Goal: Task Accomplishment & Management: Complete application form

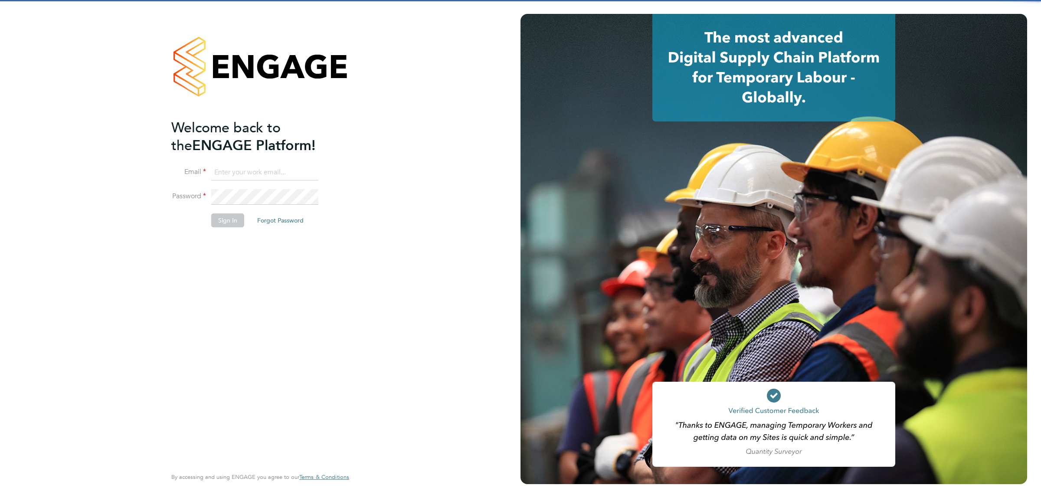
type input "[EMAIL_ADDRESS][DOMAIN_NAME]"
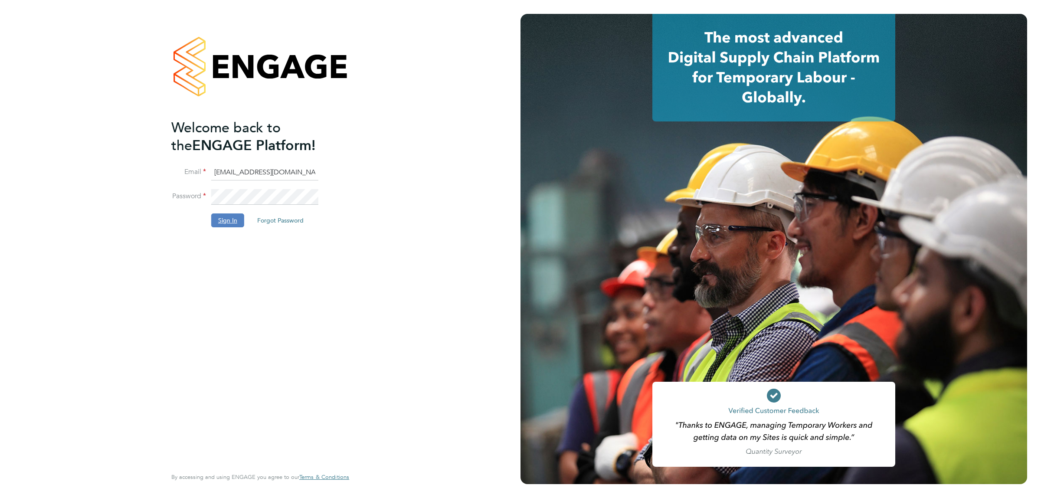
click at [216, 216] on button "Sign In" at bounding box center [227, 220] width 33 height 14
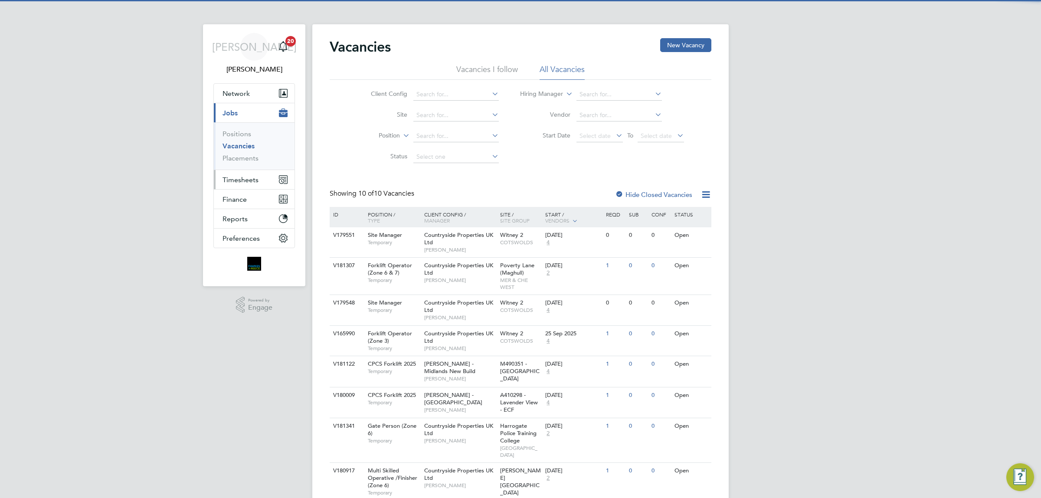
click at [243, 180] on span "Timesheets" at bounding box center [241, 180] width 36 height 8
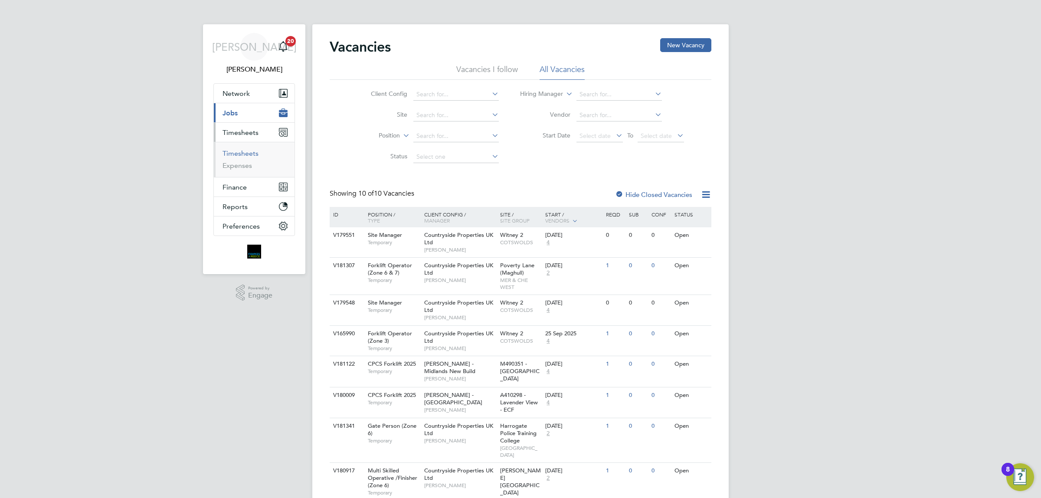
click at [255, 154] on link "Timesheets" at bounding box center [241, 153] width 36 height 8
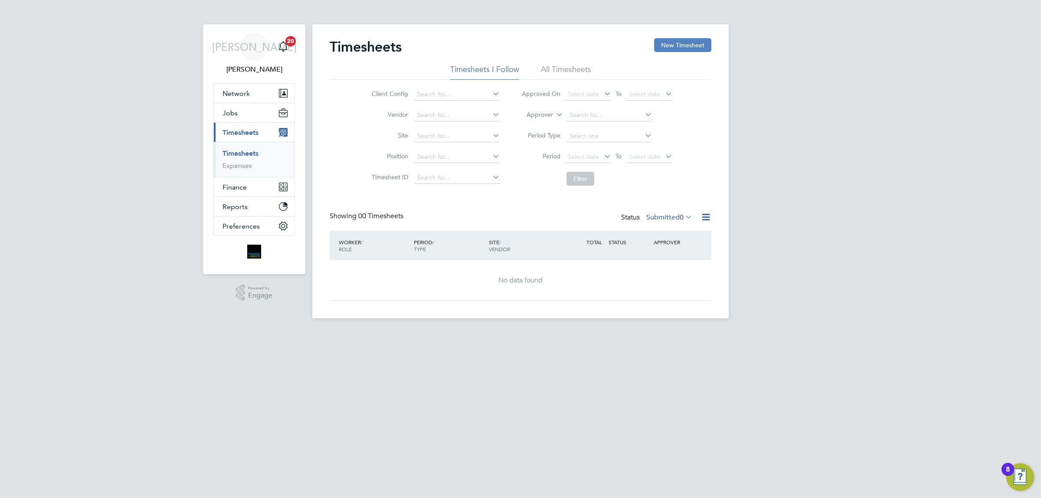
click at [669, 39] on button "New Timesheet" at bounding box center [682, 45] width 57 height 14
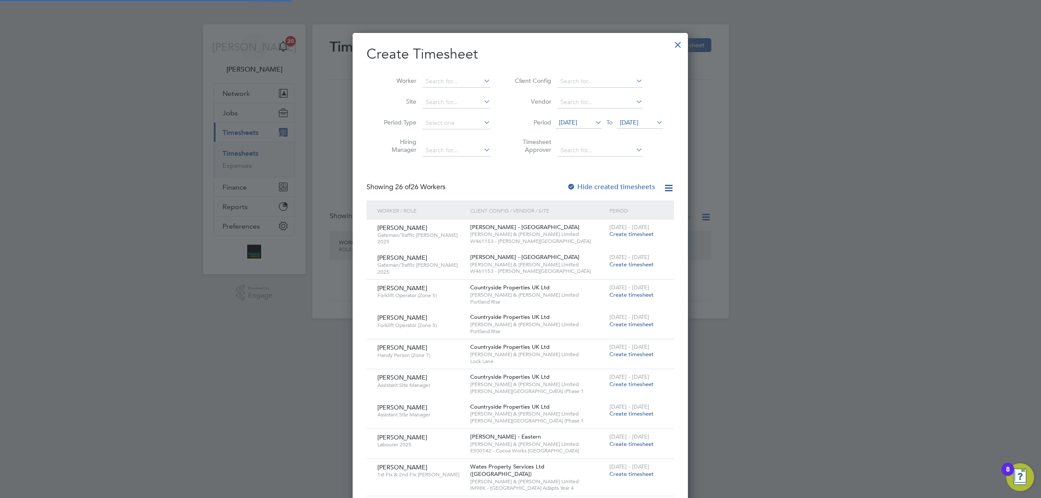
scroll to position [1340, 335]
click at [437, 78] on input at bounding box center [457, 81] width 68 height 12
click at [472, 96] on li "Kowdham Srik umar" at bounding box center [456, 93] width 69 height 12
type input "Kowdham Srikumar"
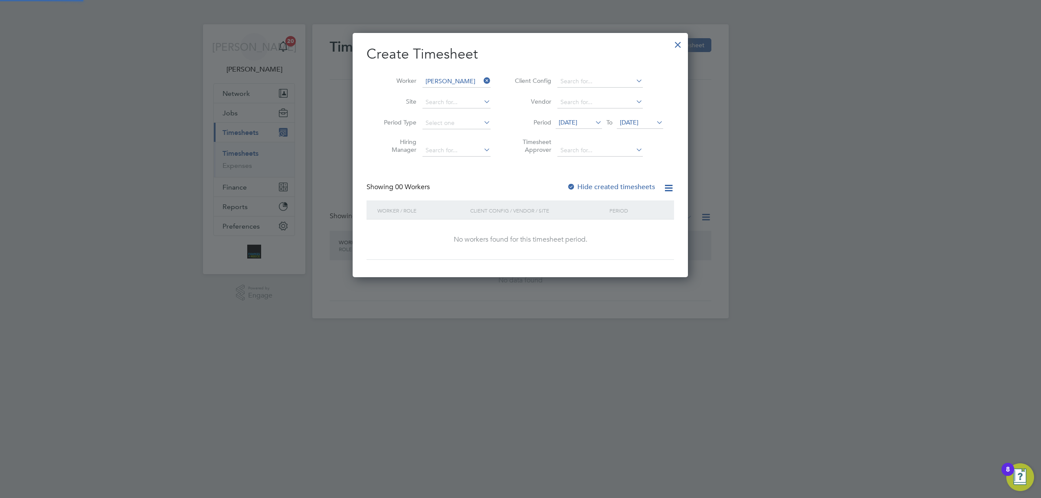
scroll to position [3, 3]
click at [577, 118] on span "12 Sep 2025" at bounding box center [568, 122] width 19 height 8
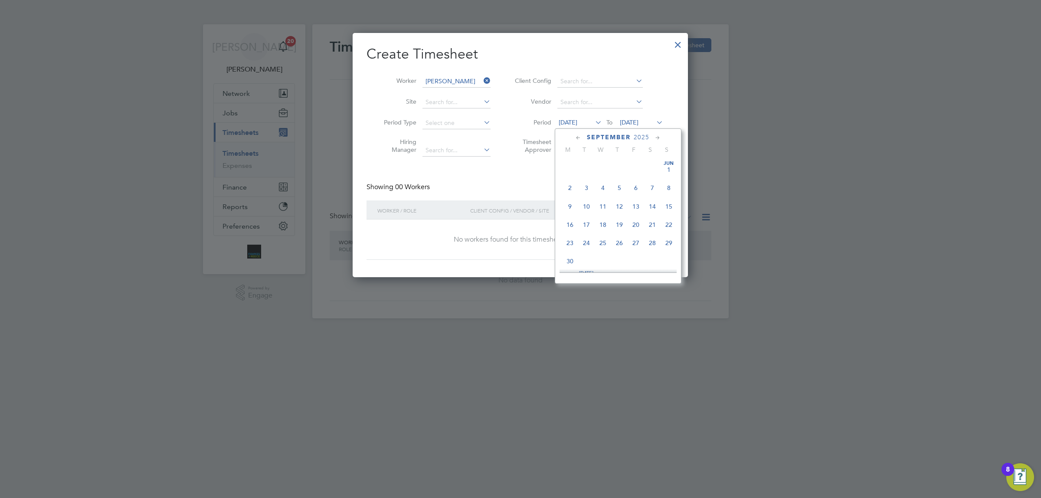
scroll to position [285, 0]
click at [570, 167] on span "25" at bounding box center [570, 159] width 16 height 16
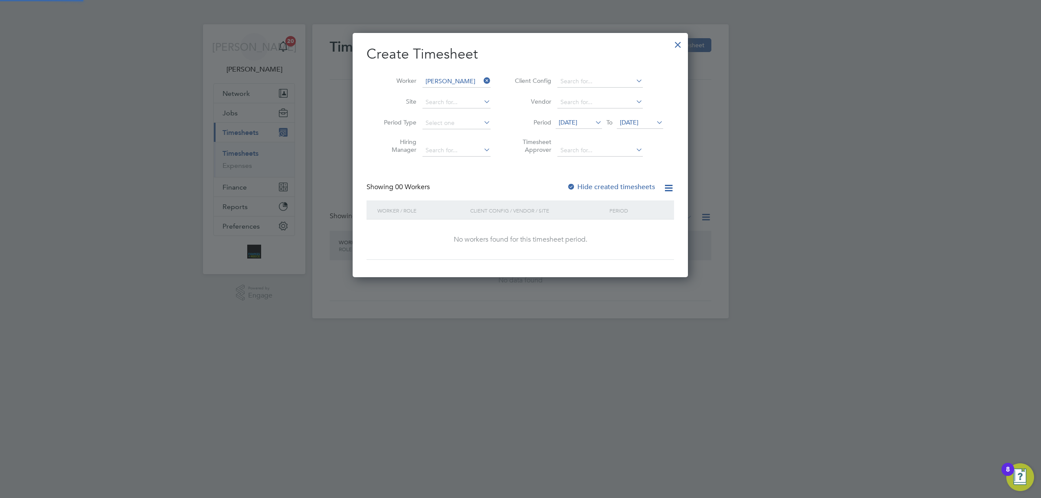
scroll to position [3, 3]
click at [655, 121] on icon at bounding box center [655, 122] width 0 height 12
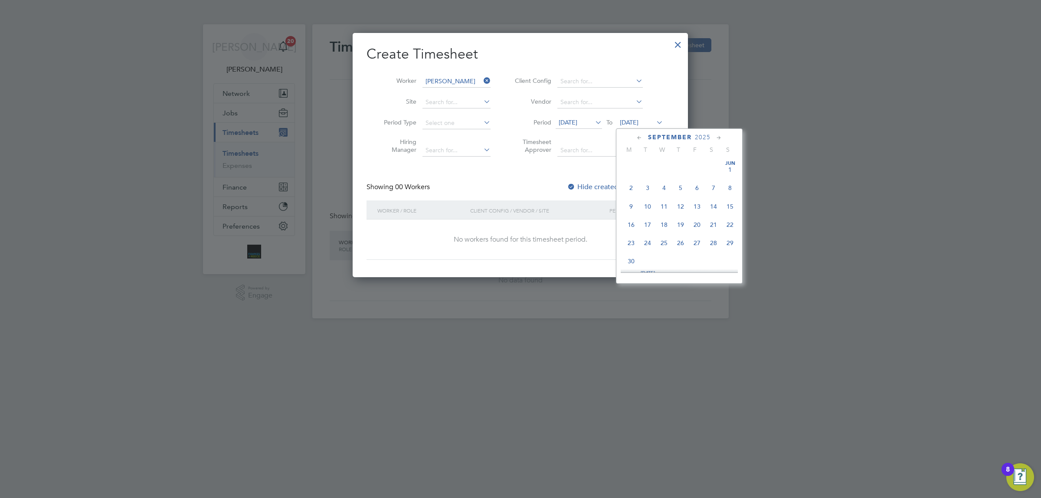
scroll to position [304, 0]
click at [731, 222] on span "28" at bounding box center [730, 213] width 16 height 16
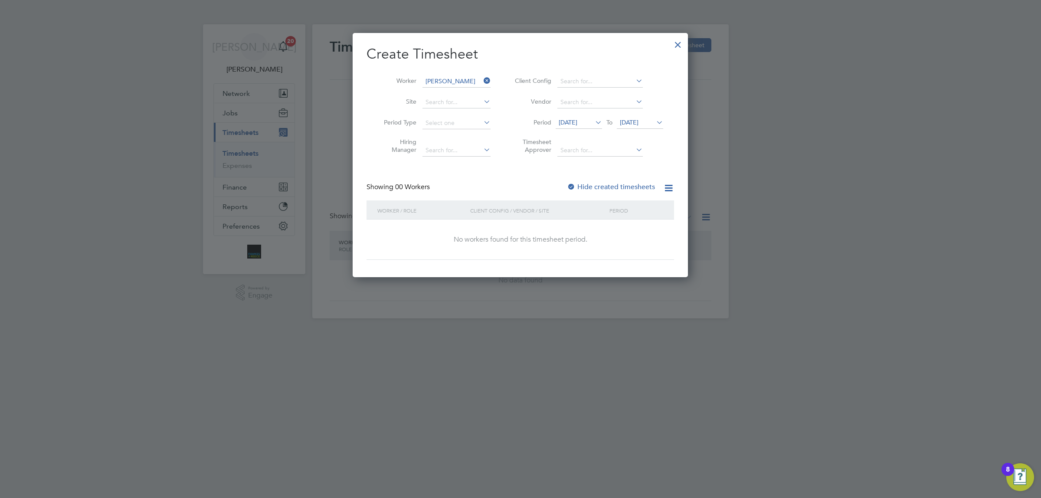
click at [575, 183] on div at bounding box center [571, 187] width 9 height 9
click at [576, 119] on span "25 Aug 2025" at bounding box center [568, 122] width 19 height 8
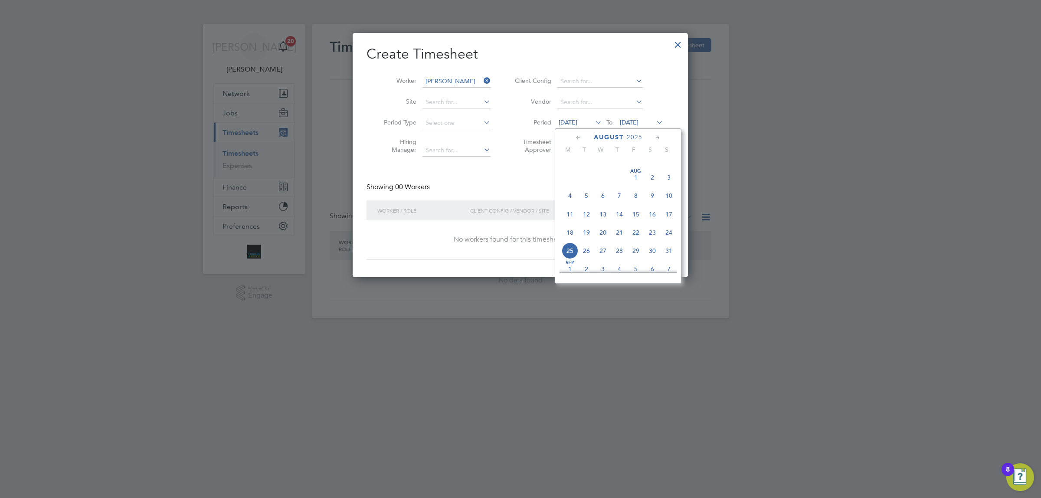
scroll to position [342, 0]
click at [571, 184] on span "18" at bounding box center [570, 175] width 16 height 16
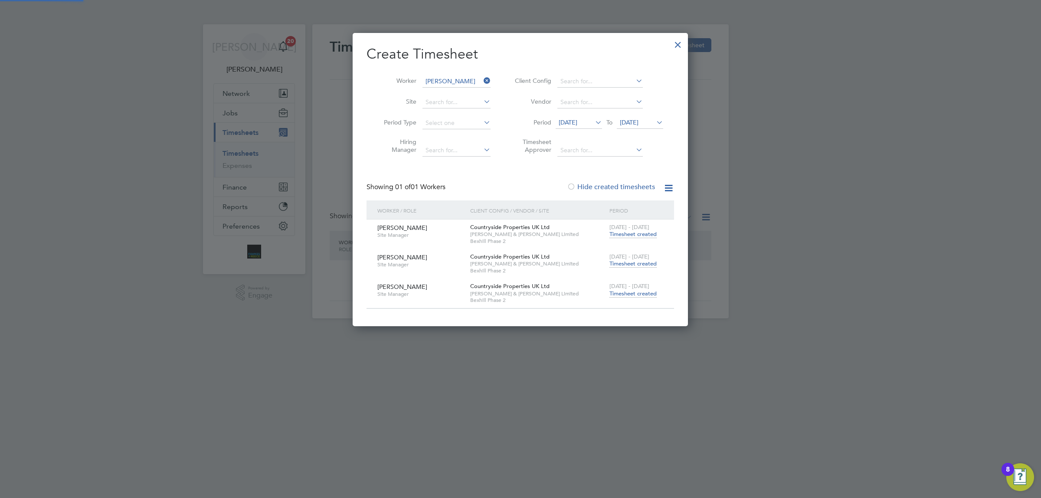
scroll to position [4, 3]
click at [630, 261] on span "Timesheet created" at bounding box center [633, 264] width 47 height 8
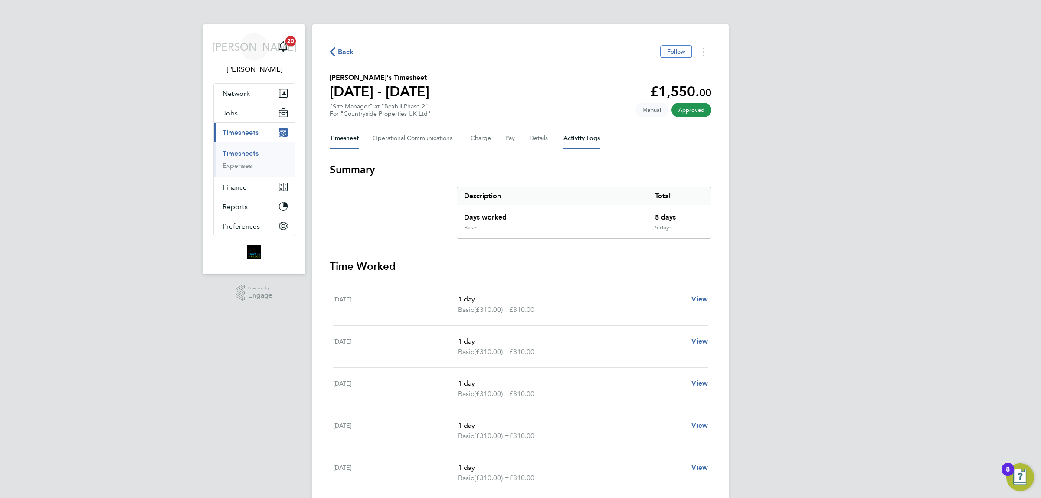
click at [578, 138] on Logs-tab "Activity Logs" at bounding box center [582, 138] width 36 height 21
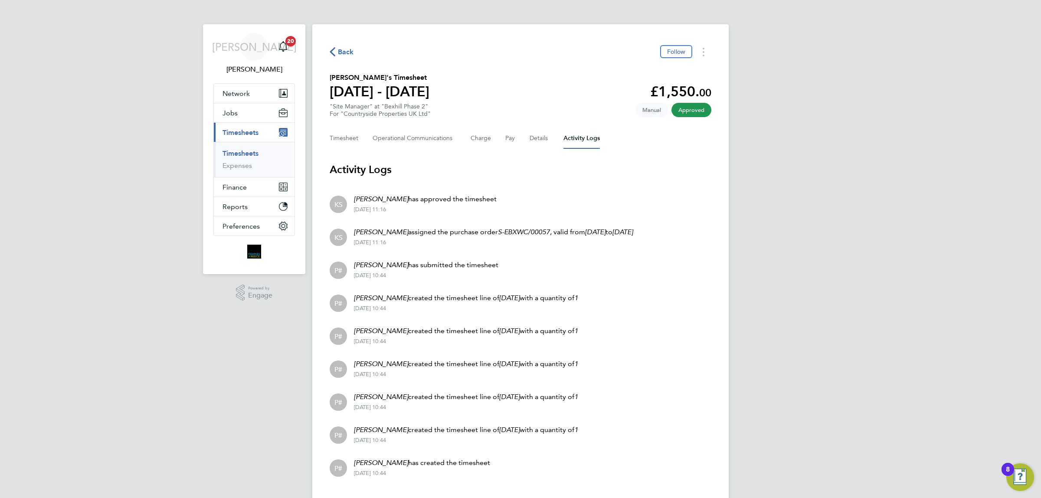
scroll to position [20, 0]
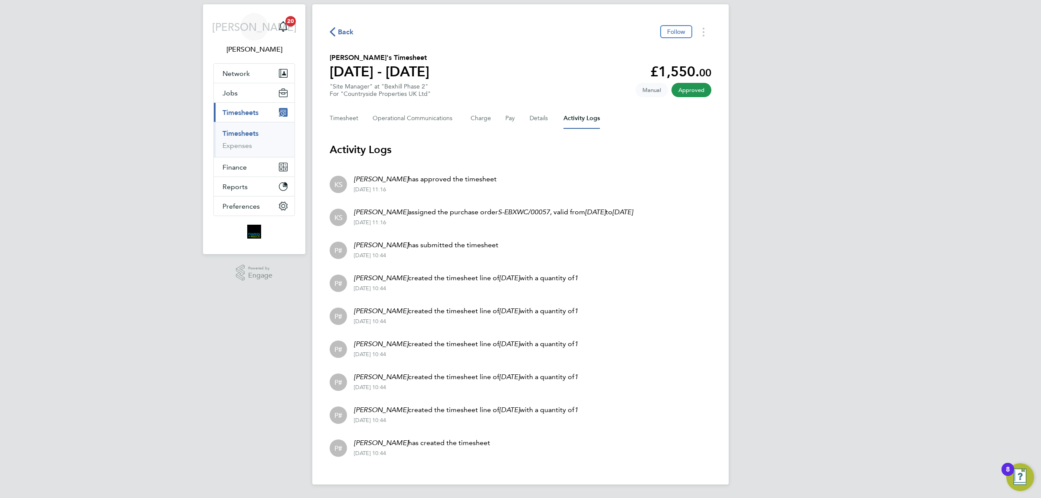
click at [348, 31] on span "Back" at bounding box center [346, 32] width 16 height 10
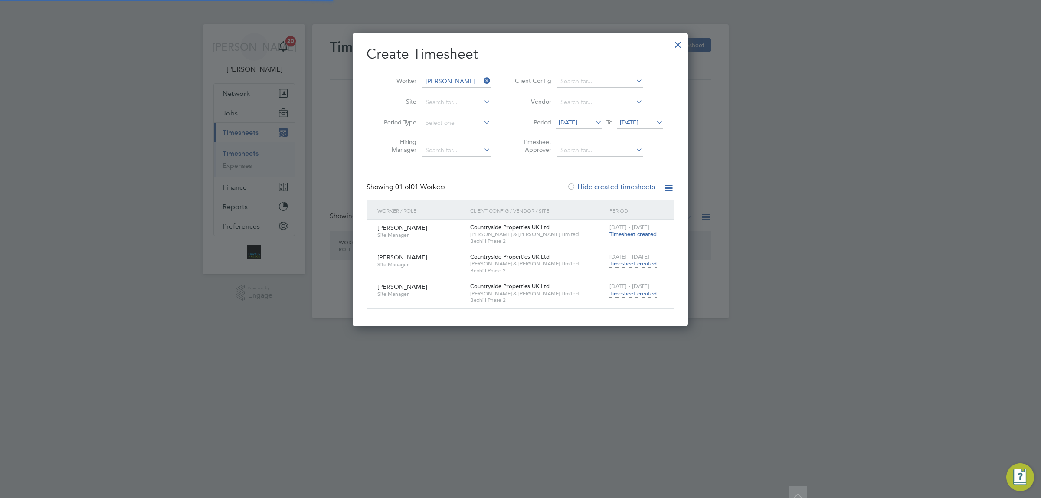
scroll to position [293, 335]
click at [639, 122] on span "28 Sep 2025" at bounding box center [629, 122] width 19 height 8
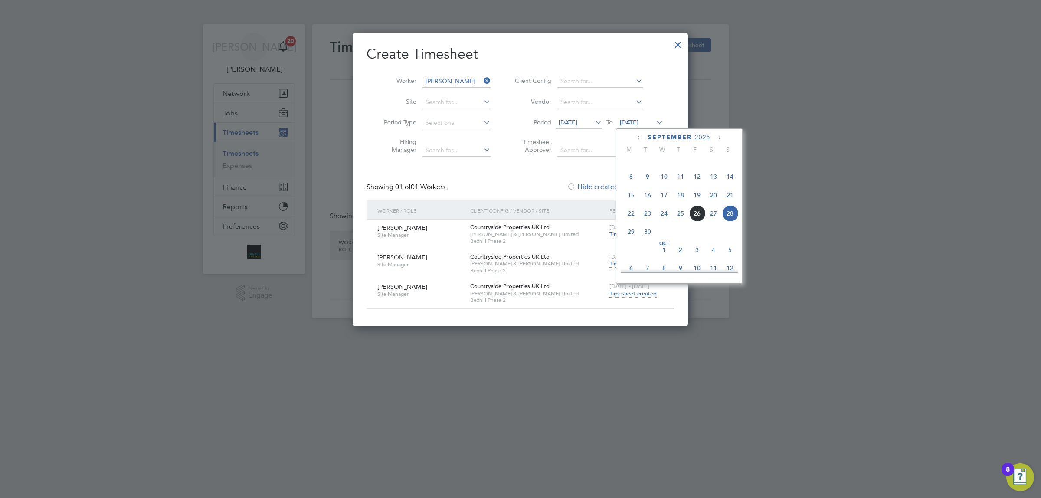
scroll to position [323, 0]
click at [729, 257] on span "12" at bounding box center [730, 249] width 16 height 16
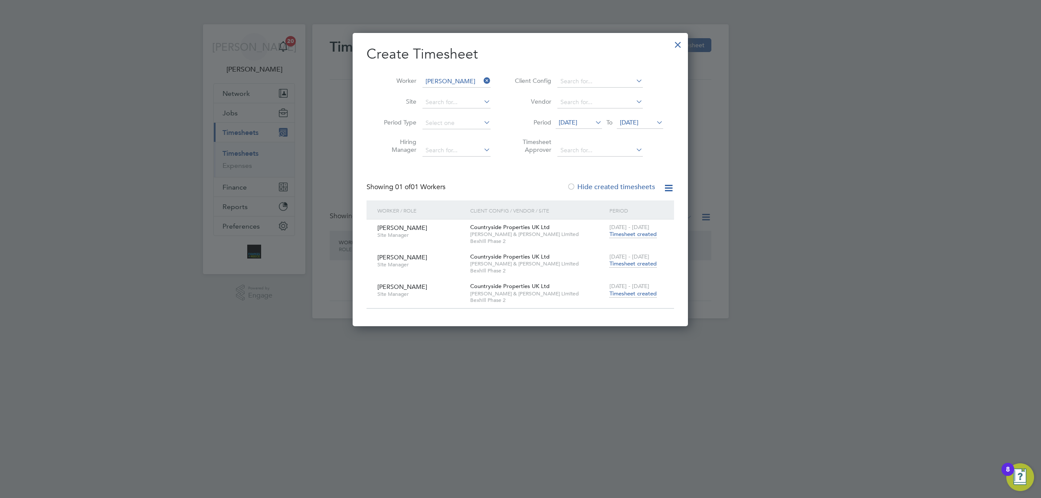
click at [637, 261] on span "Timesheet created" at bounding box center [633, 264] width 47 height 8
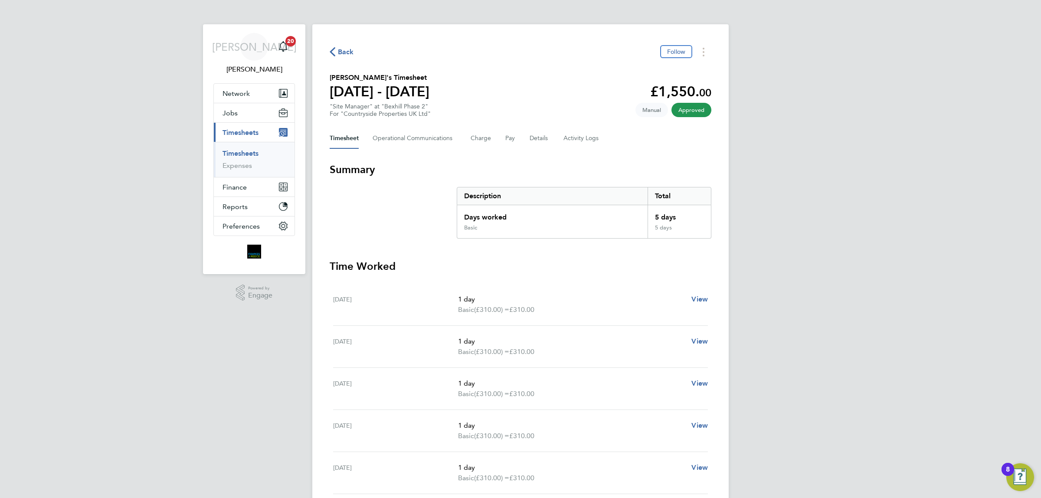
click at [341, 45] on div "Back Follow" at bounding box center [521, 51] width 382 height 13
click at [343, 55] on span "Back" at bounding box center [346, 52] width 16 height 10
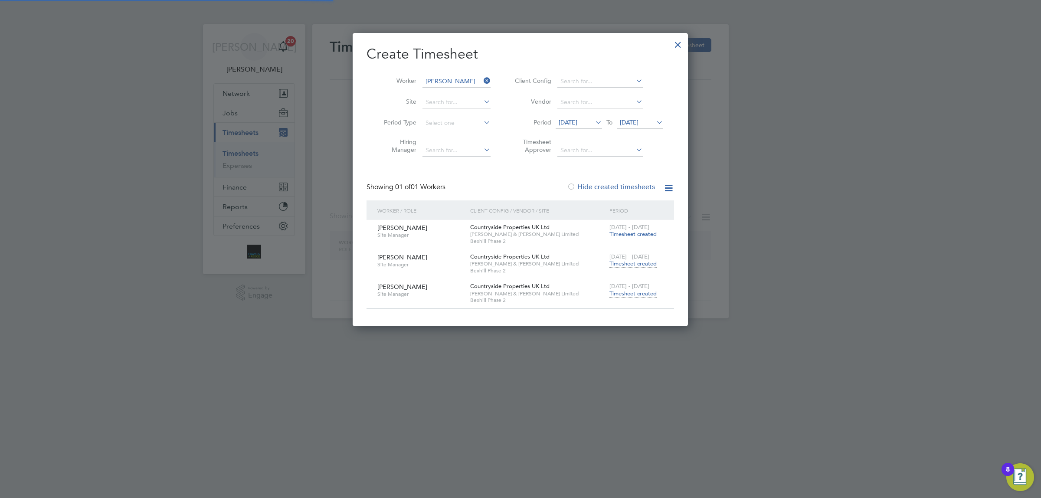
scroll to position [293, 335]
click at [630, 295] on span "Timesheet created" at bounding box center [633, 294] width 47 height 8
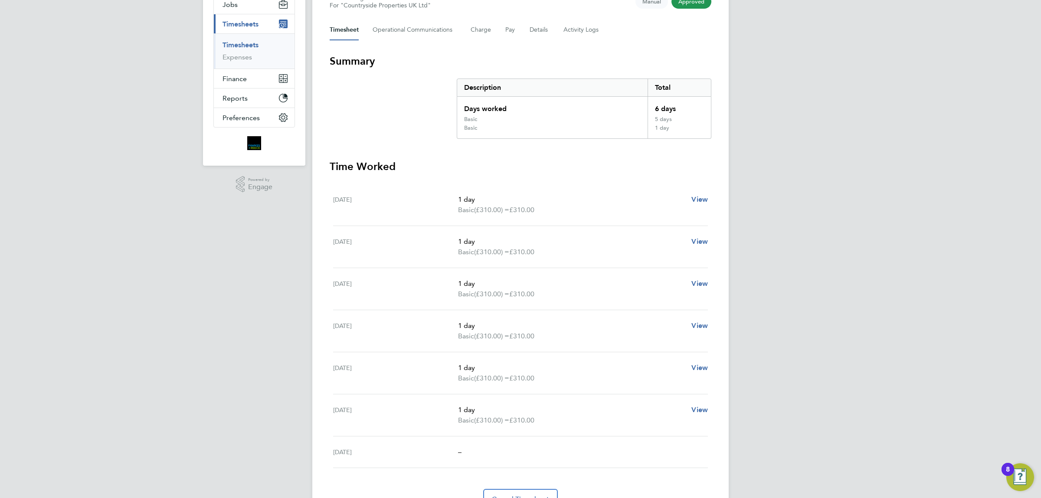
scroll to position [54, 0]
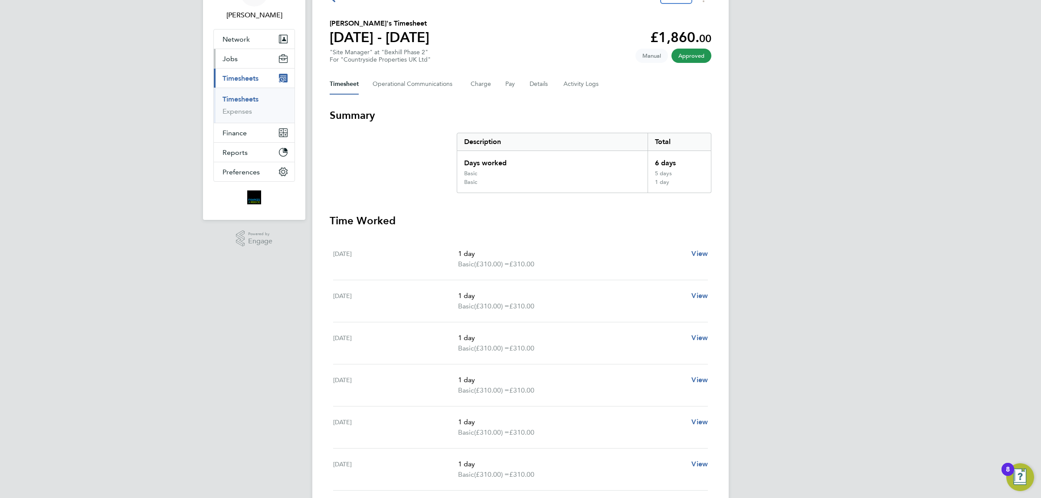
click at [231, 56] on span "Jobs" at bounding box center [230, 59] width 15 height 8
click at [250, 105] on link "Placements" at bounding box center [241, 104] width 36 height 8
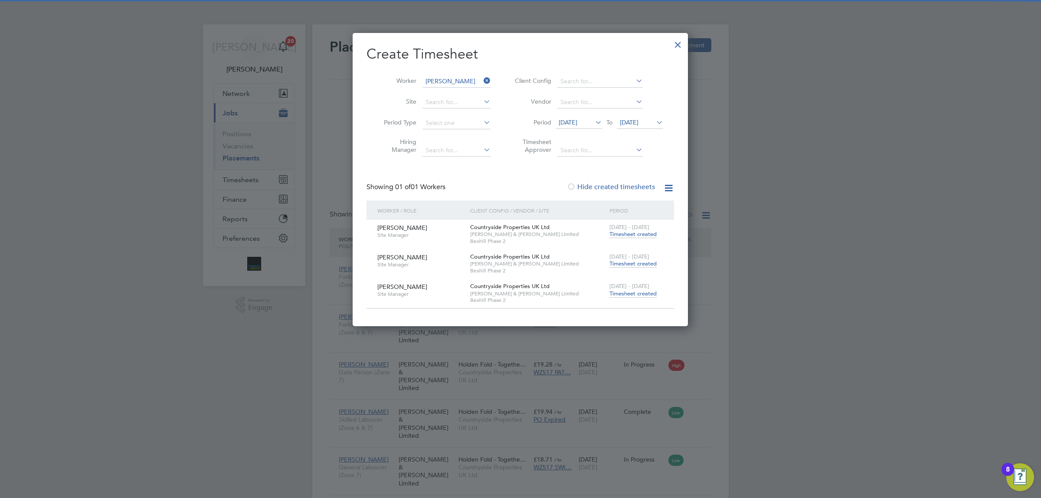
scroll to position [33, 75]
click at [676, 42] on div at bounding box center [678, 43] width 16 height 16
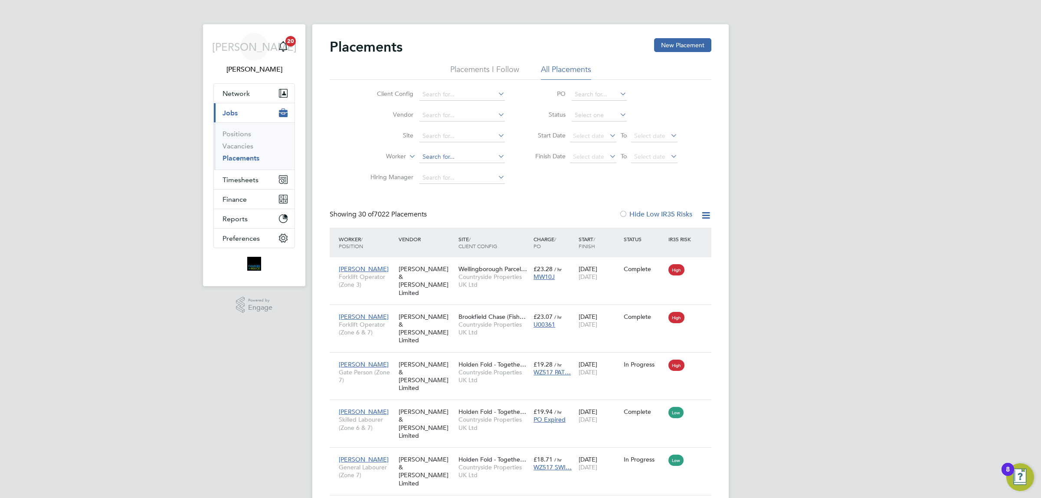
click at [453, 152] on input at bounding box center [462, 157] width 85 height 12
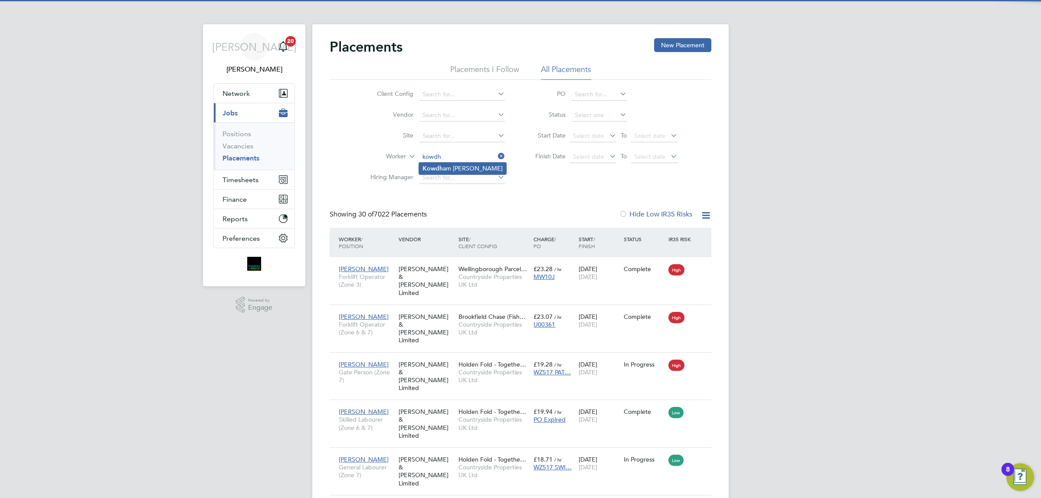
click at [450, 167] on li "Kowdh am Srikumar" at bounding box center [462, 169] width 87 height 12
type input "Kowdham Srikumar"
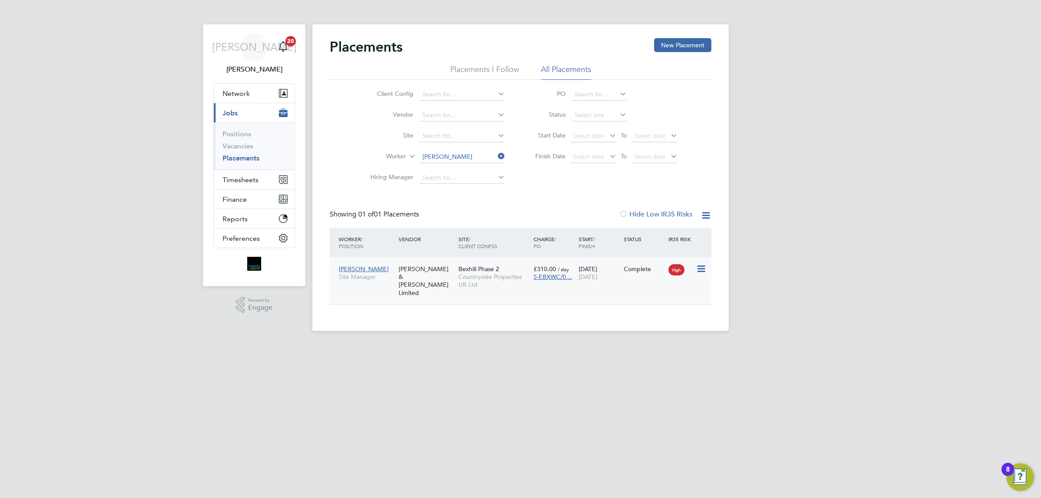
click at [424, 276] on div "Fawkes & Reece Limited" at bounding box center [427, 281] width 60 height 40
